Goal: Task Accomplishment & Management: Use online tool/utility

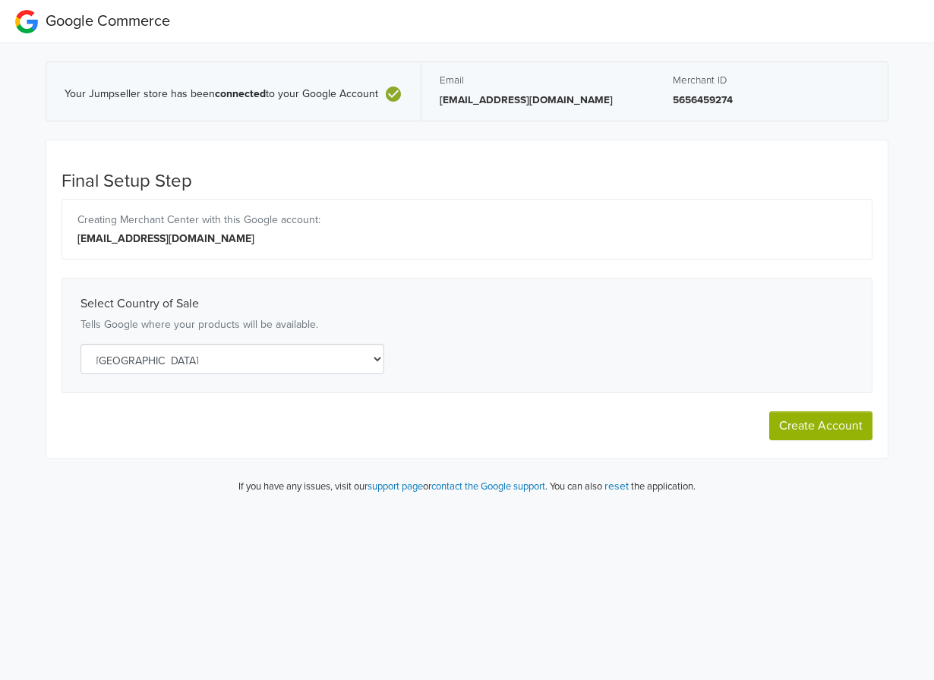
select select "cl"
click at [629, 488] on button "reset" at bounding box center [616, 486] width 24 height 17
select select "cl"
